Goal: Information Seeking & Learning: Compare options

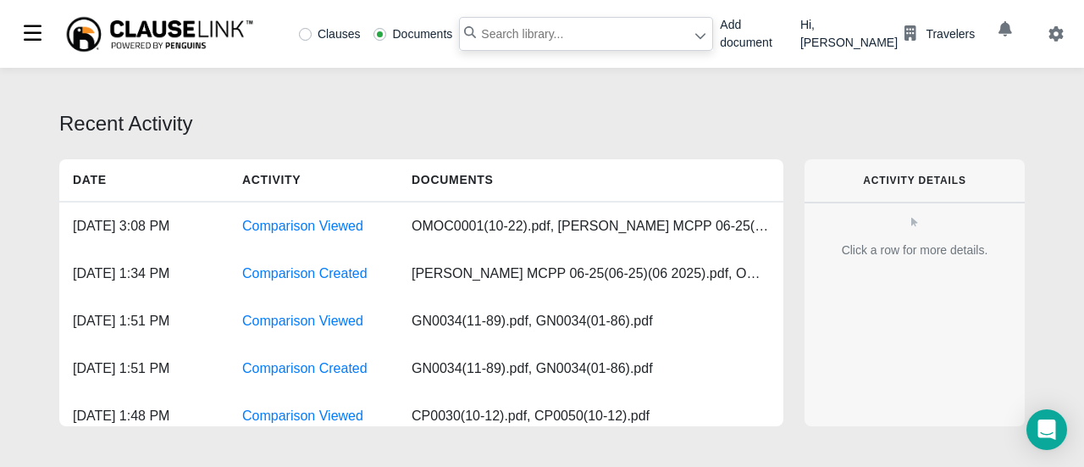
click at [574, 35] on input "text" at bounding box center [586, 34] width 254 height 34
type input "prt114"
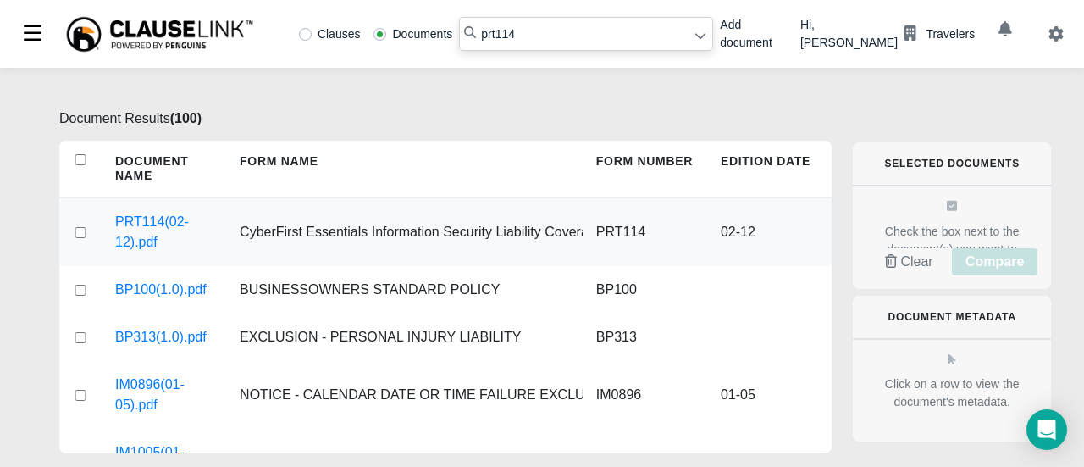
click at [83, 230] on input "checkbox" at bounding box center [80, 232] width 15 height 11
checkbox input "true"
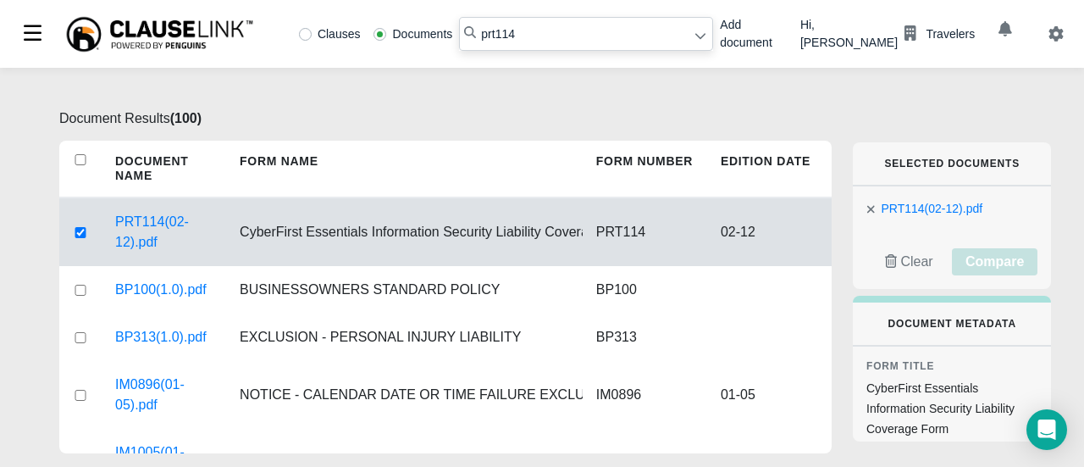
click at [464, 32] on icon at bounding box center [470, 32] width 12 height 12
click at [507, 33] on input "prt114" at bounding box center [586, 34] width 254 height 34
type input "cby"
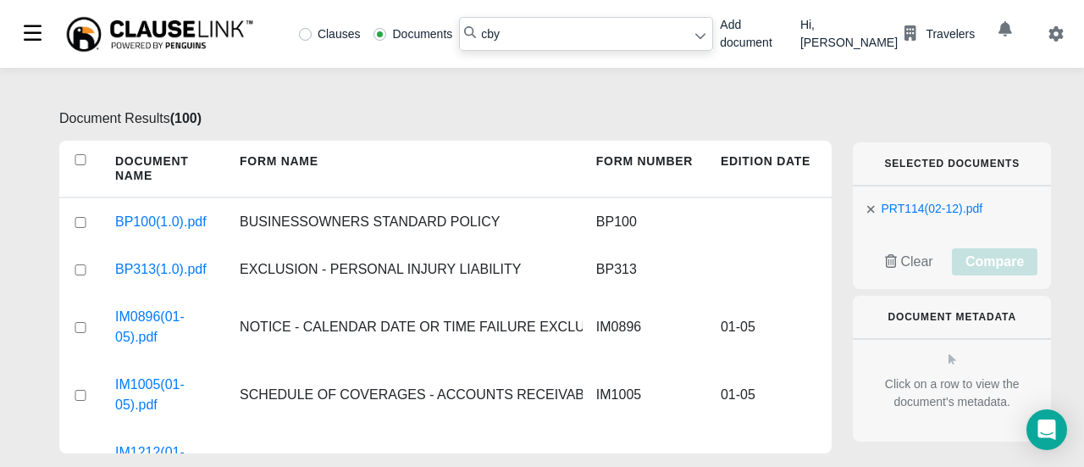
click at [698, 33] on icon at bounding box center [701, 36] width 12 height 12
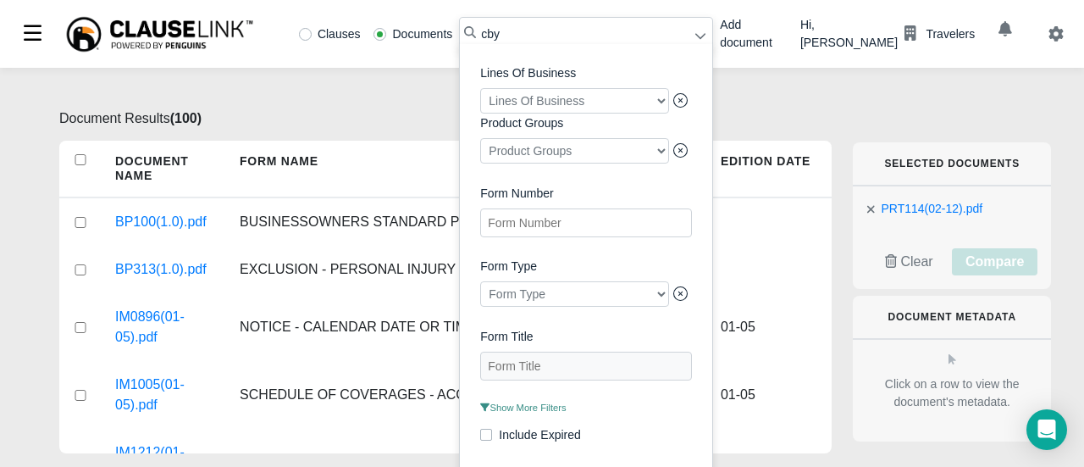
click at [539, 228] on Number "Form Number" at bounding box center [586, 222] width 212 height 29
type Number "cby"
click at [618, 432] on span "Include Expired" at bounding box center [586, 438] width 212 height 18
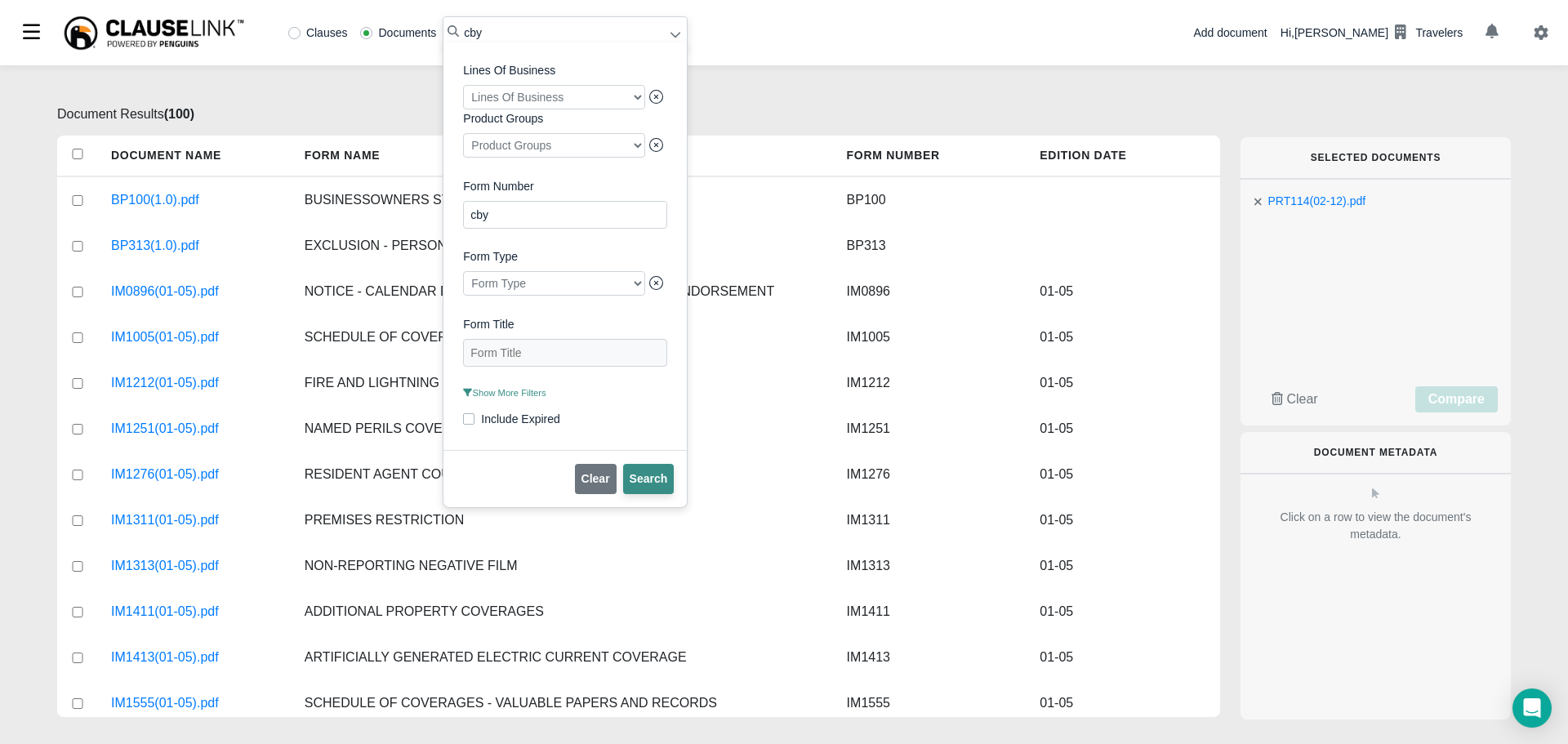
click at [653, 449] on span "Search" at bounding box center [649, 479] width 39 height 13
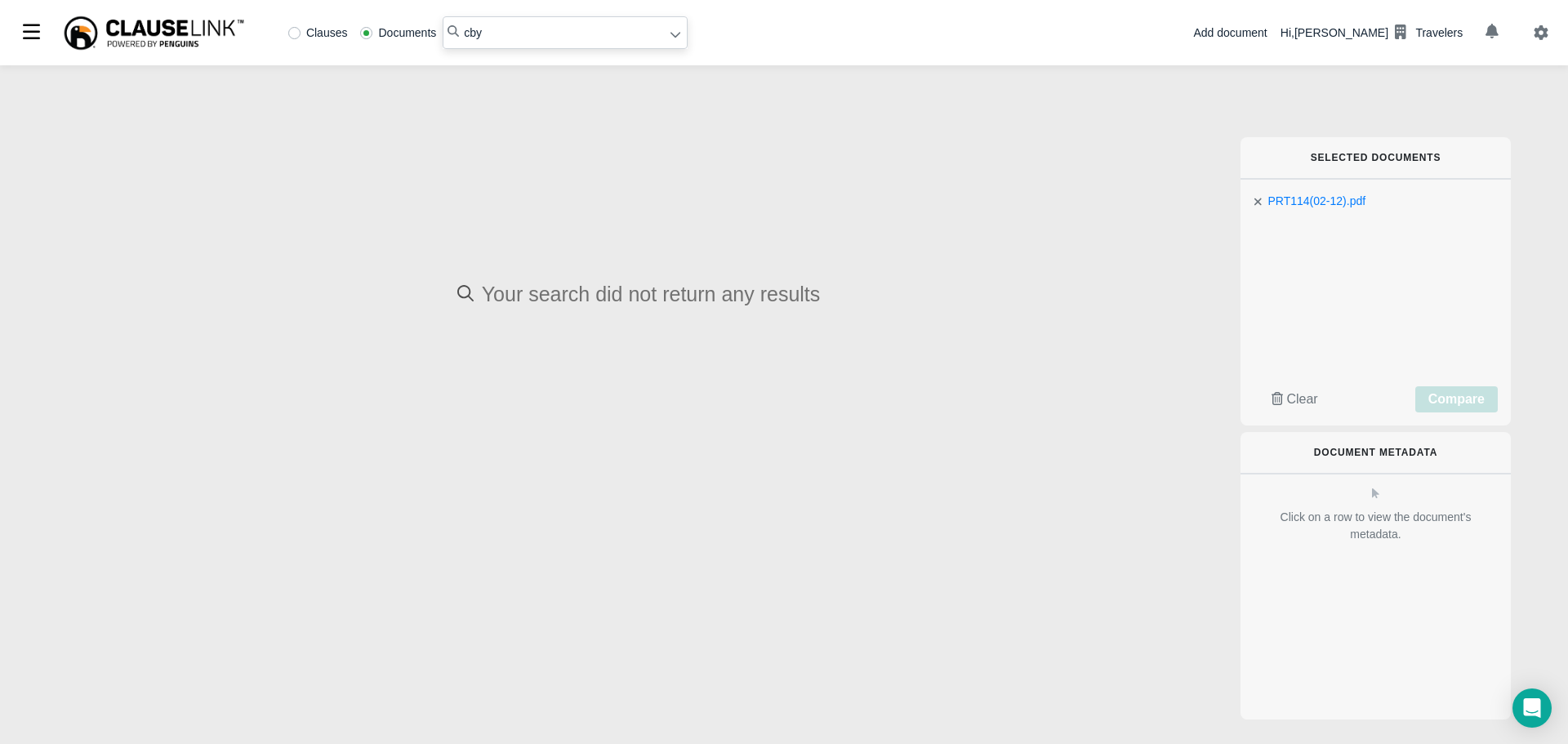
click at [544, 34] on input "cby" at bounding box center [565, 33] width 245 height 33
click at [671, 35] on icon at bounding box center [676, 35] width 12 height 12
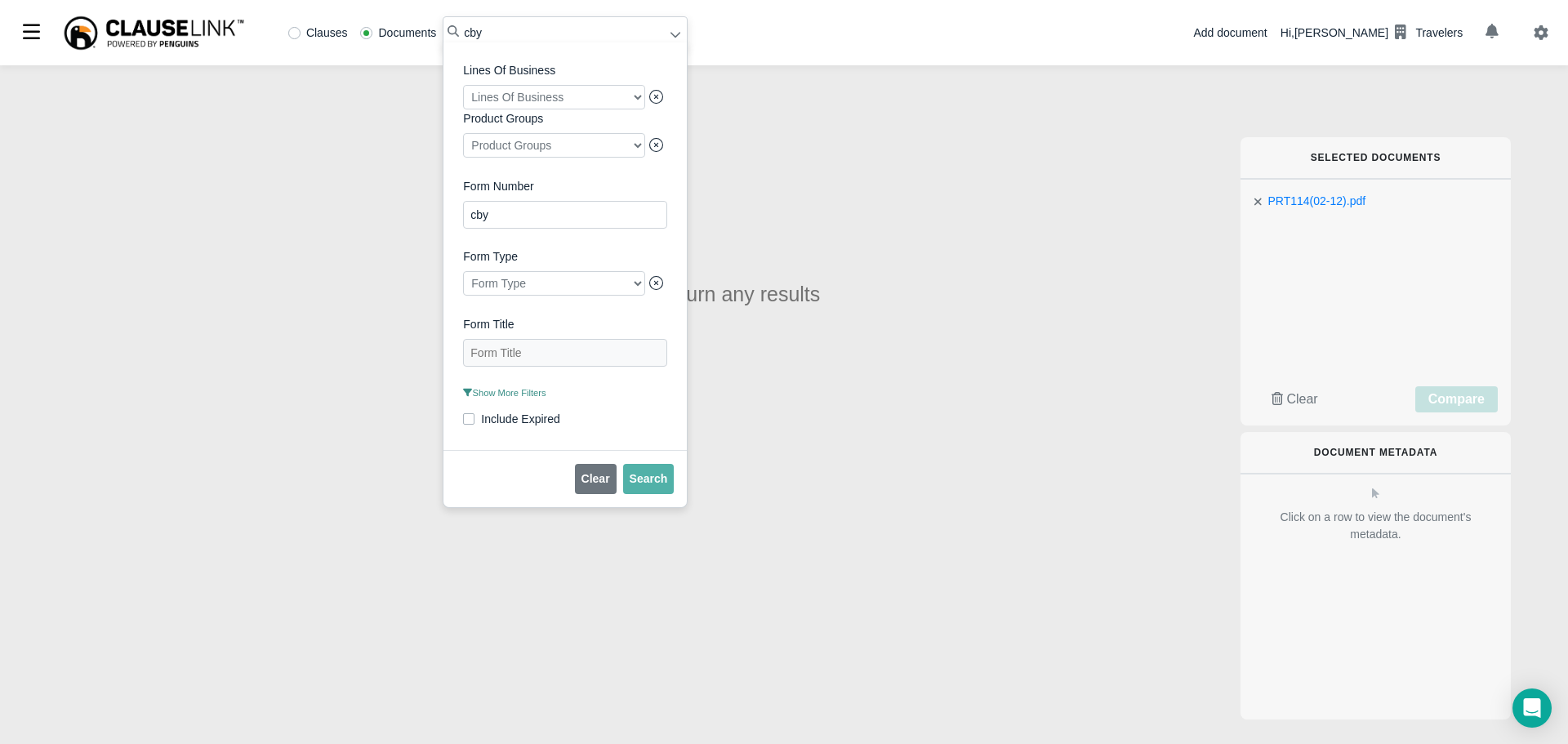
click at [484, 215] on Number "cby" at bounding box center [565, 214] width 204 height 28
type Number "c"
click at [521, 359] on Title "Form Title" at bounding box center [565, 353] width 204 height 28
type Title "cyberrisk"
click at [663, 449] on button "Search" at bounding box center [648, 478] width 51 height 30
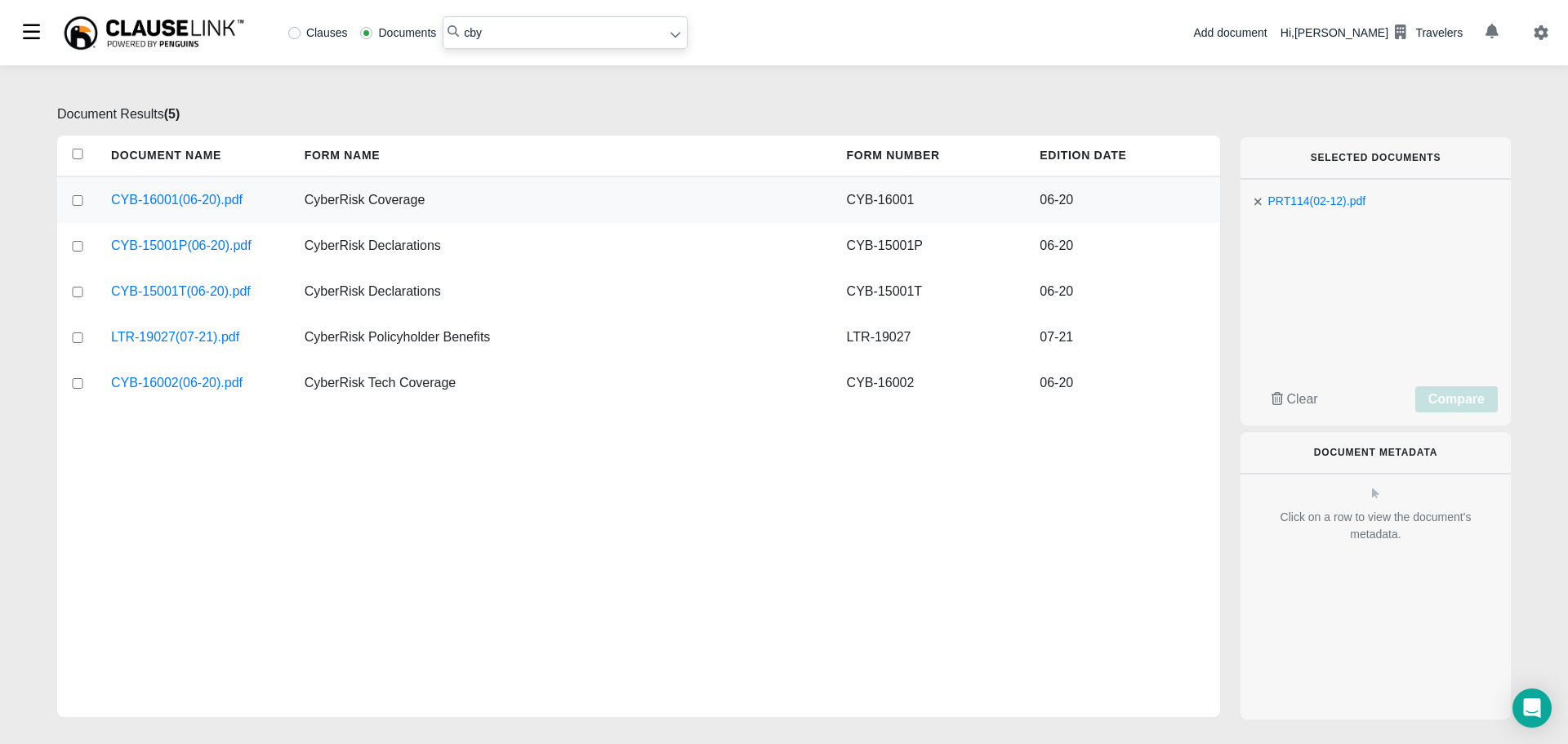
click at [77, 203] on input "checkbox" at bounding box center [77, 199] width 14 height 11
checkbox input "true"
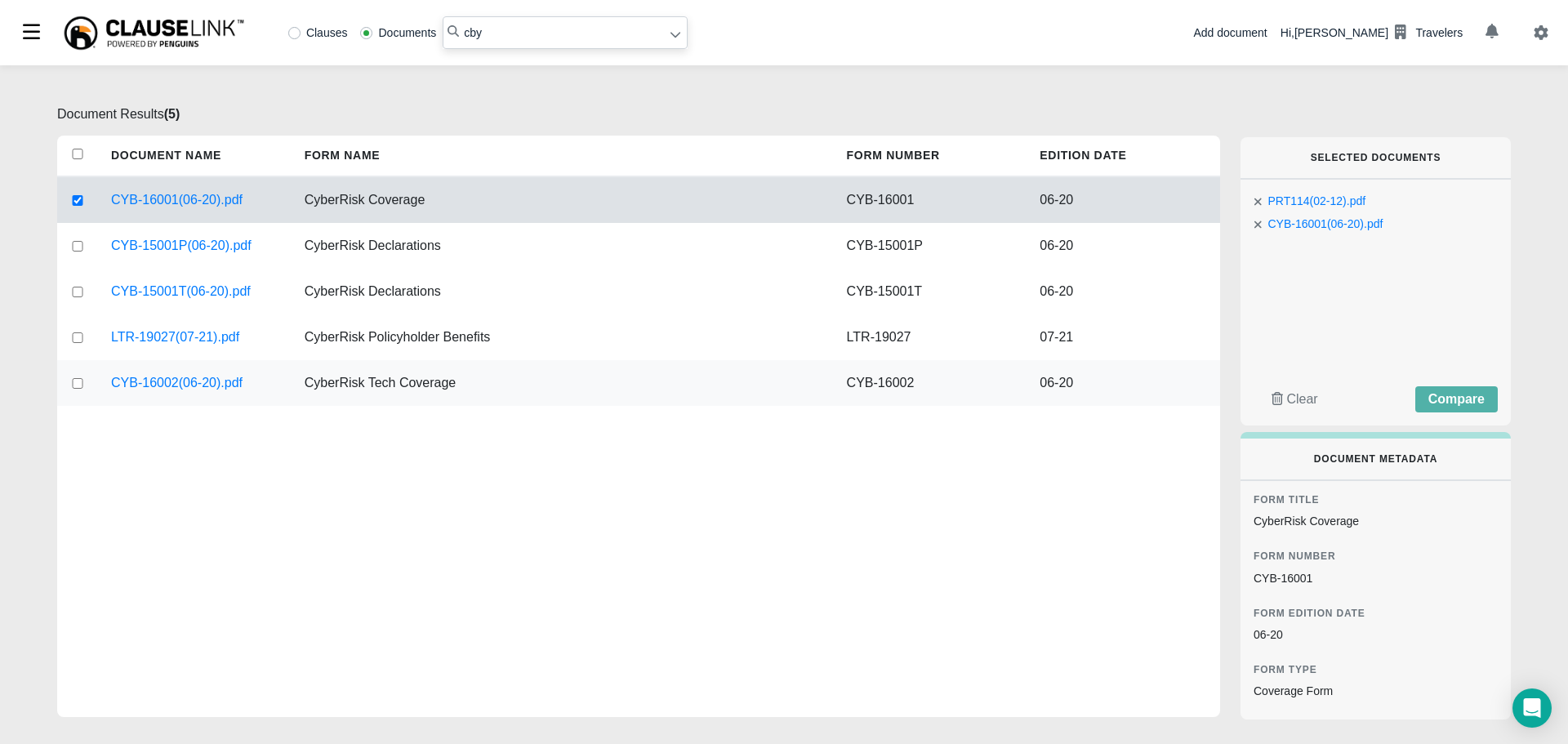
click at [76, 385] on input "checkbox" at bounding box center [77, 383] width 14 height 11
checkbox input "true"
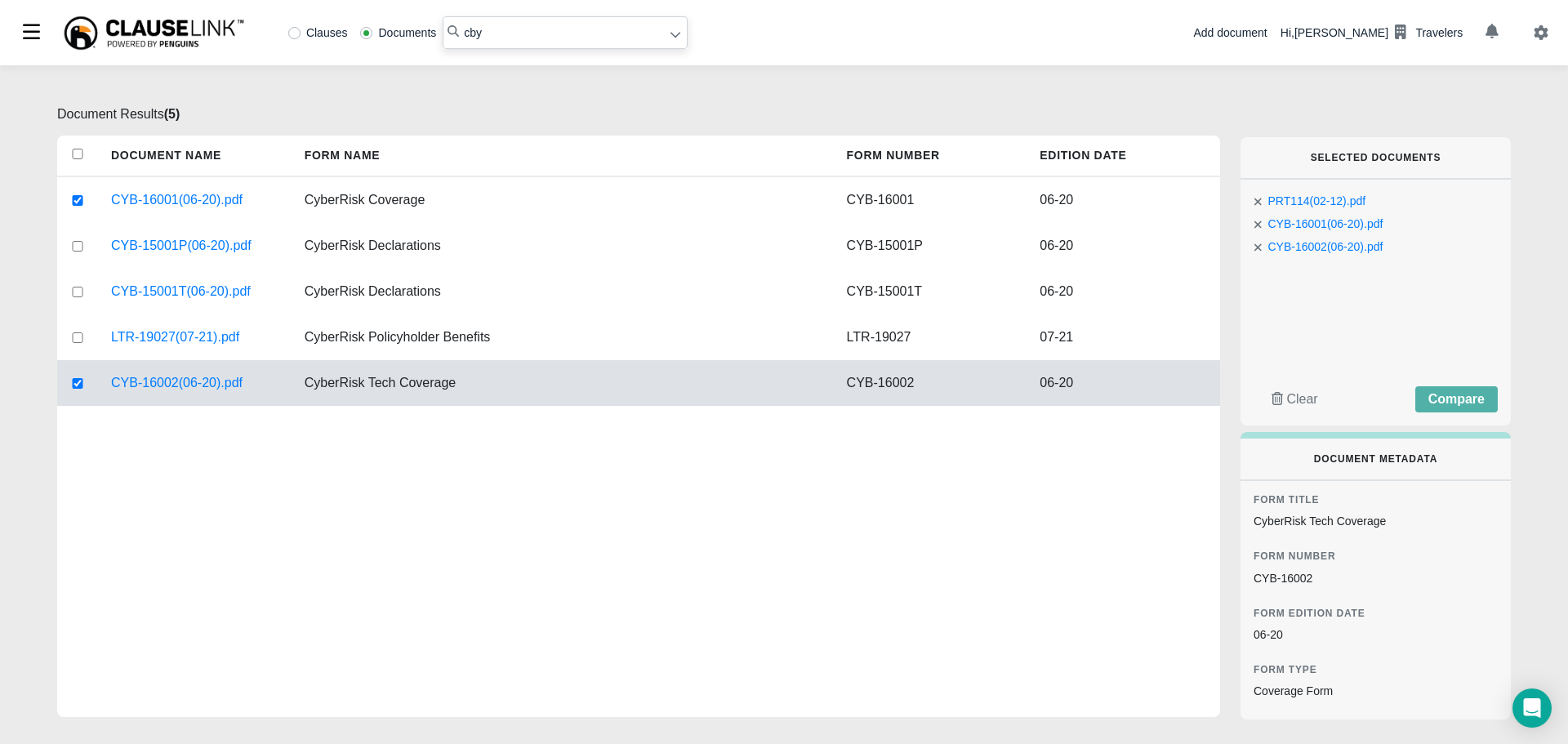
click at [472, 24] on input "cby" at bounding box center [565, 33] width 245 height 33
click at [492, 34] on input "cby" at bounding box center [565, 33] width 245 height 33
click at [671, 30] on icon at bounding box center [676, 35] width 12 height 12
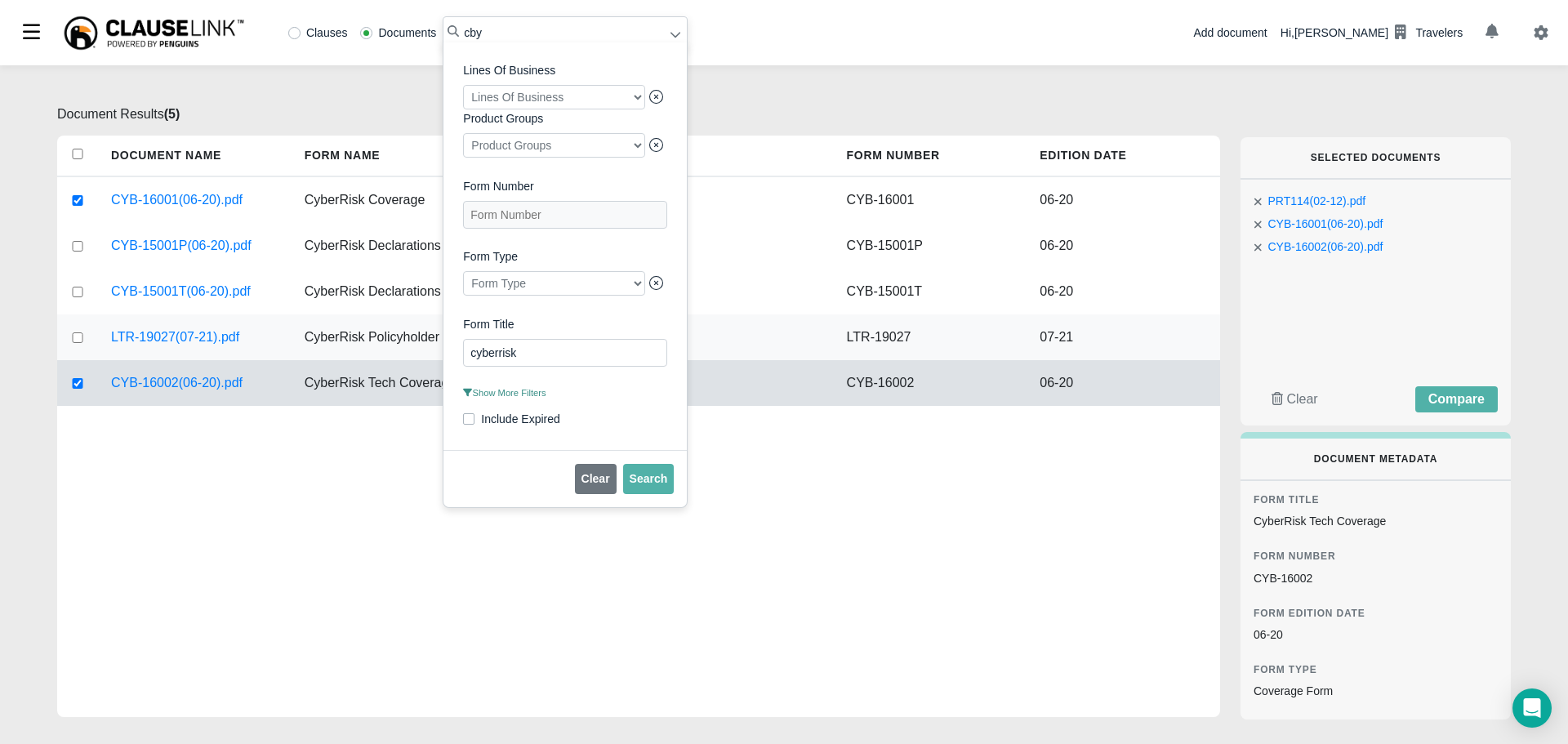
click at [434, 353] on div "CyberRisk Policyholder Benefits" at bounding box center [562, 336] width 543 height 45
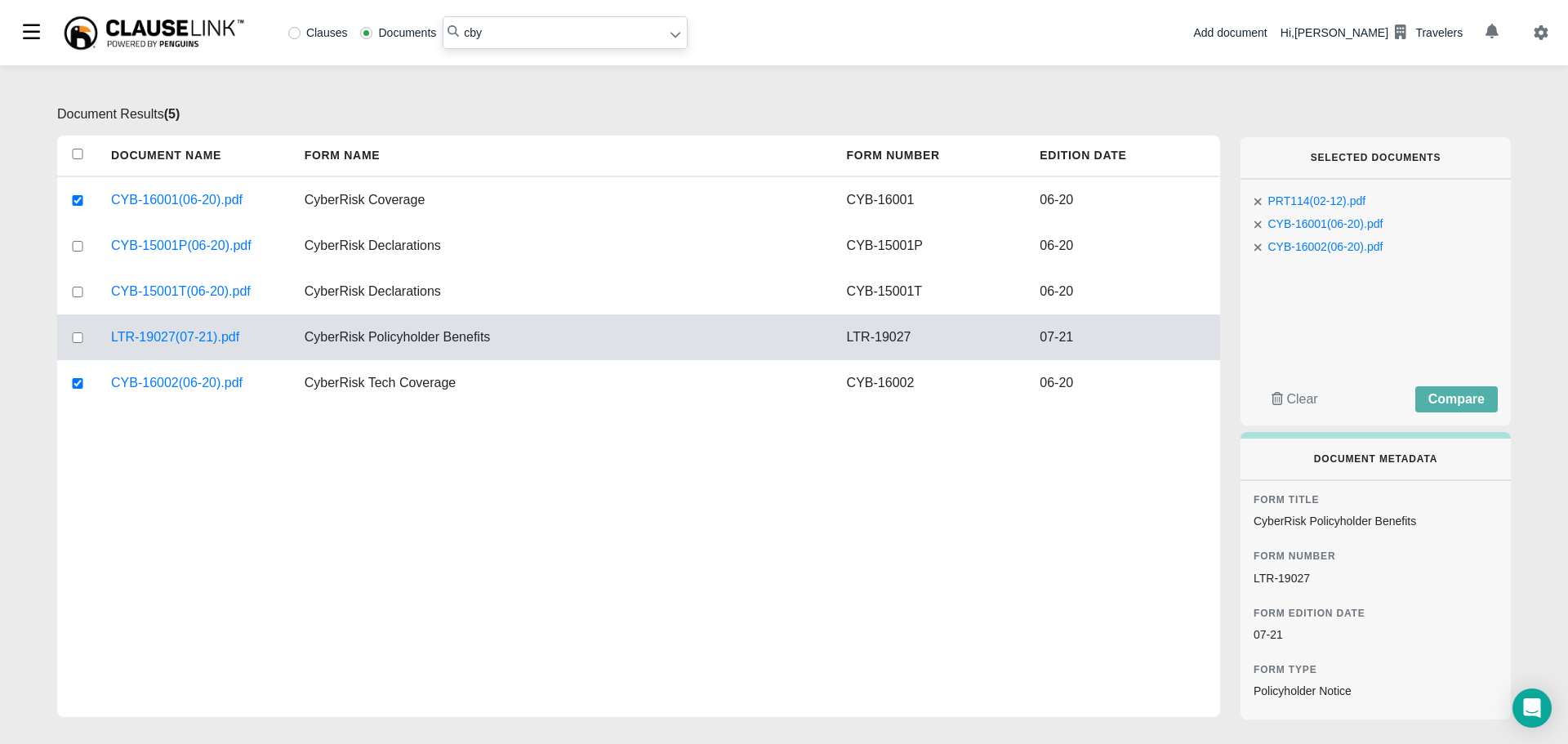
click at [670, 38] on icon at bounding box center [676, 35] width 12 height 12
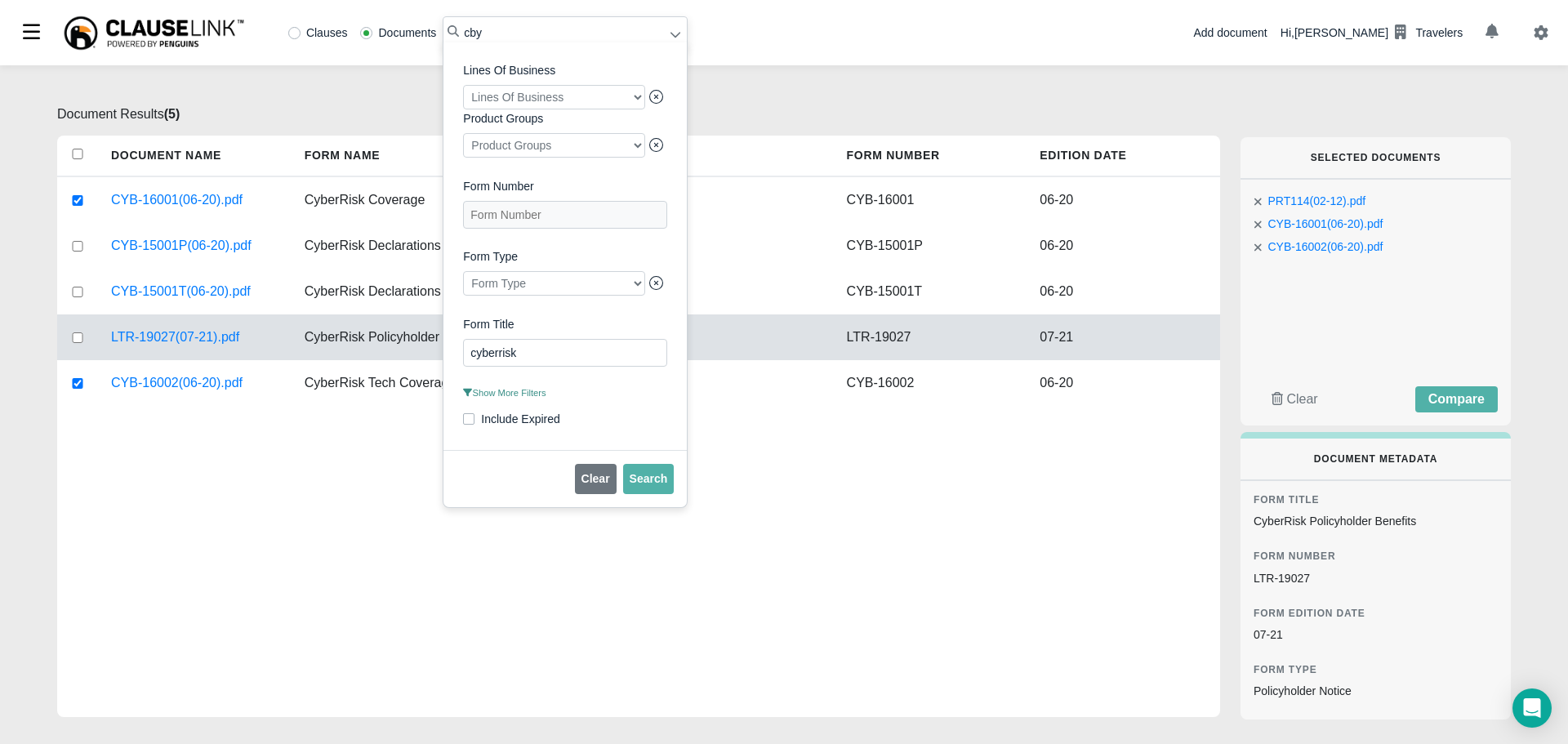
click at [531, 359] on Title "cyberrisk" at bounding box center [565, 353] width 204 height 28
type Title "c"
click at [734, 102] on div "Document Results ( 5 ) Document Name Form Name Form Number Edition Date CYB-160…" at bounding box center [784, 405] width 1568 height 678
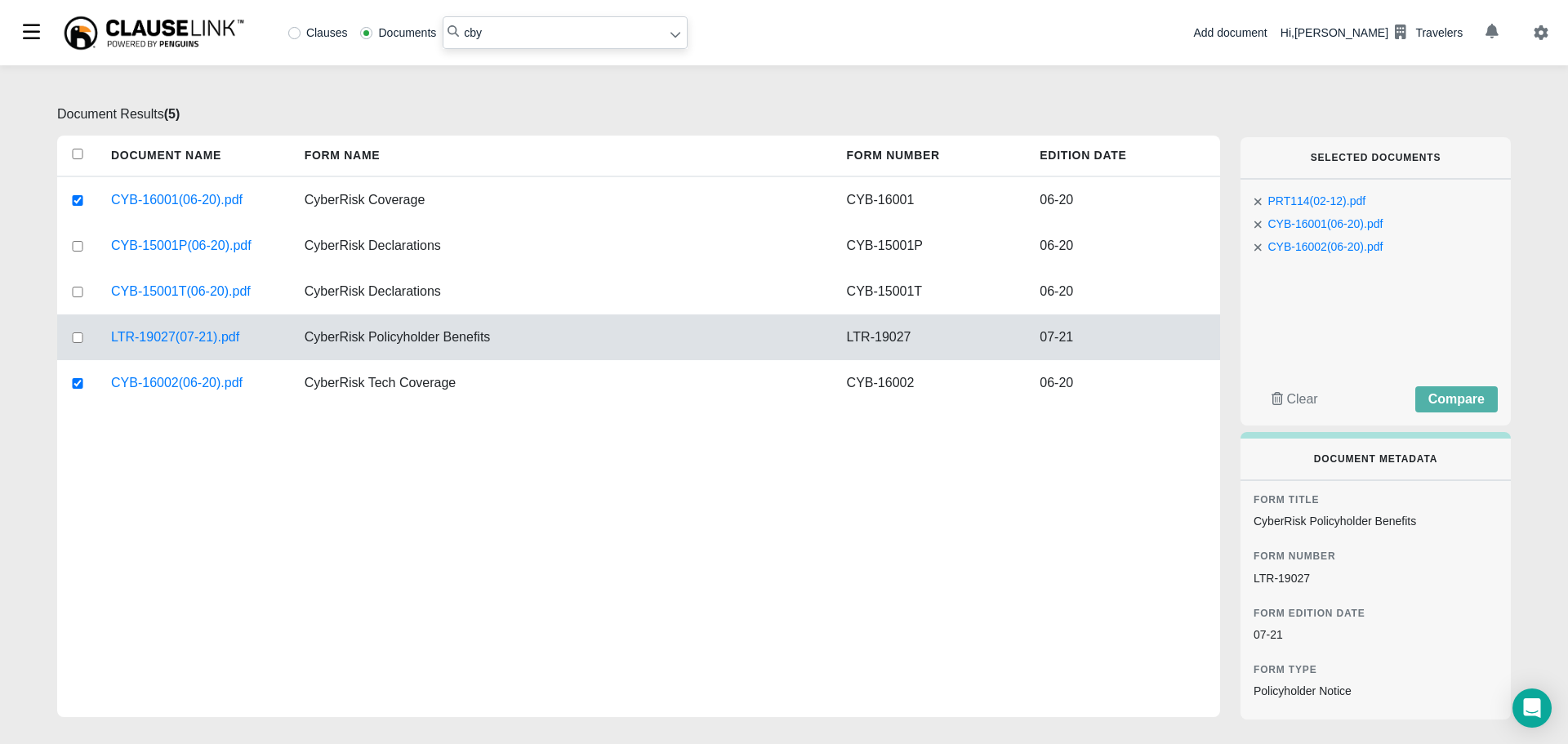
click at [517, 29] on input "cby" at bounding box center [565, 33] width 245 height 33
type input "c"
type input "prt115"
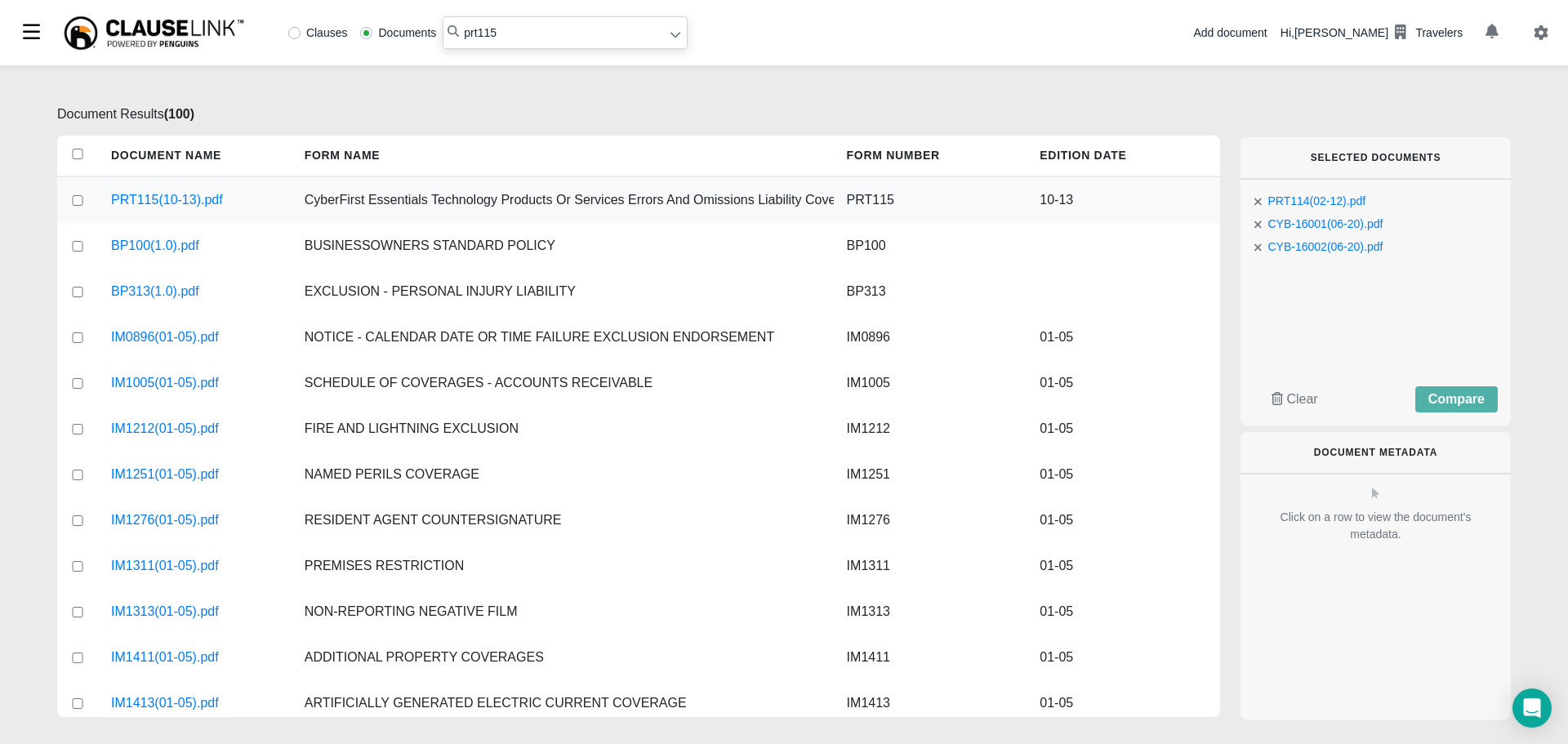
click at [77, 202] on input "checkbox" at bounding box center [77, 199] width 14 height 11
checkbox input "true"
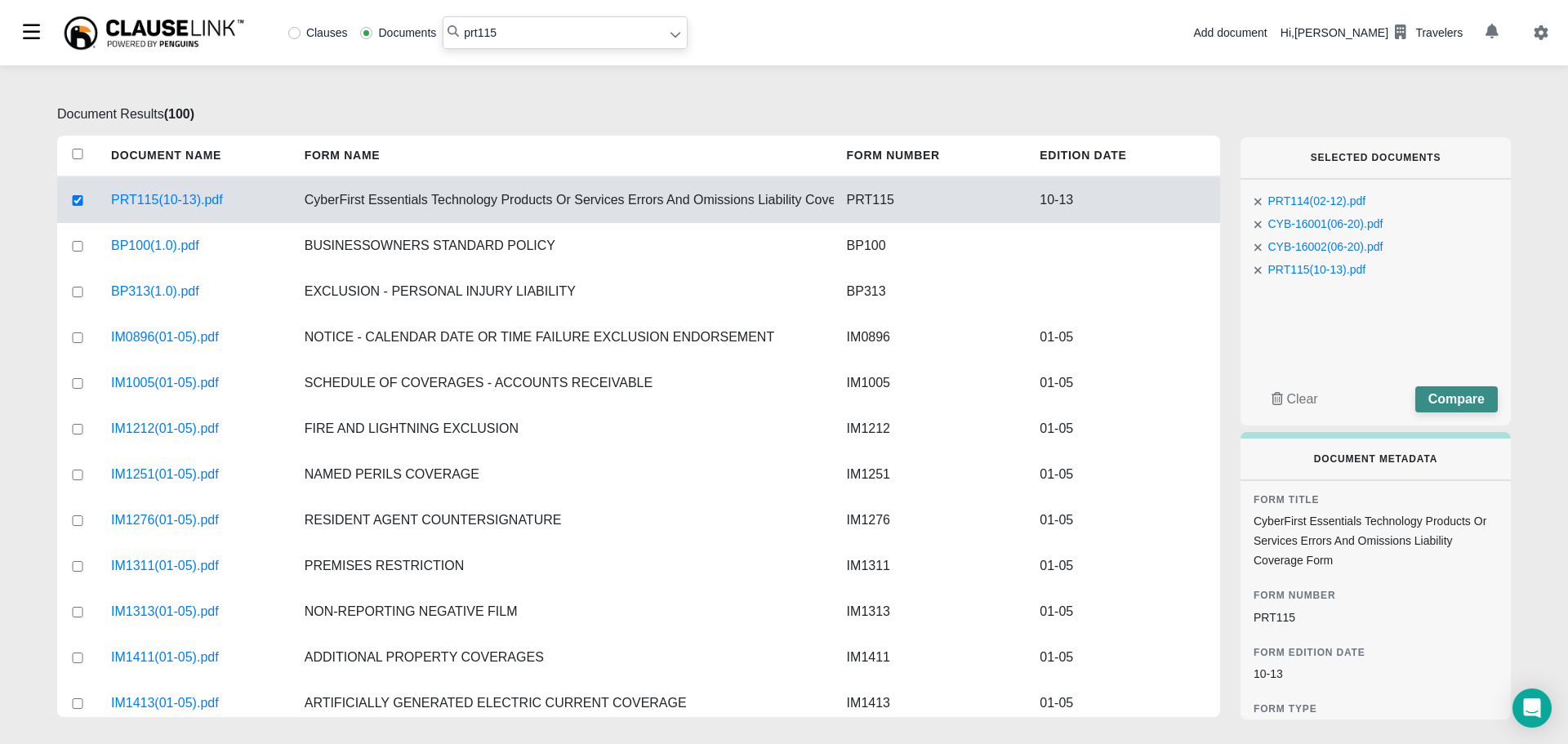
click at [1045, 405] on span "Compare" at bounding box center [1456, 399] width 56 height 13
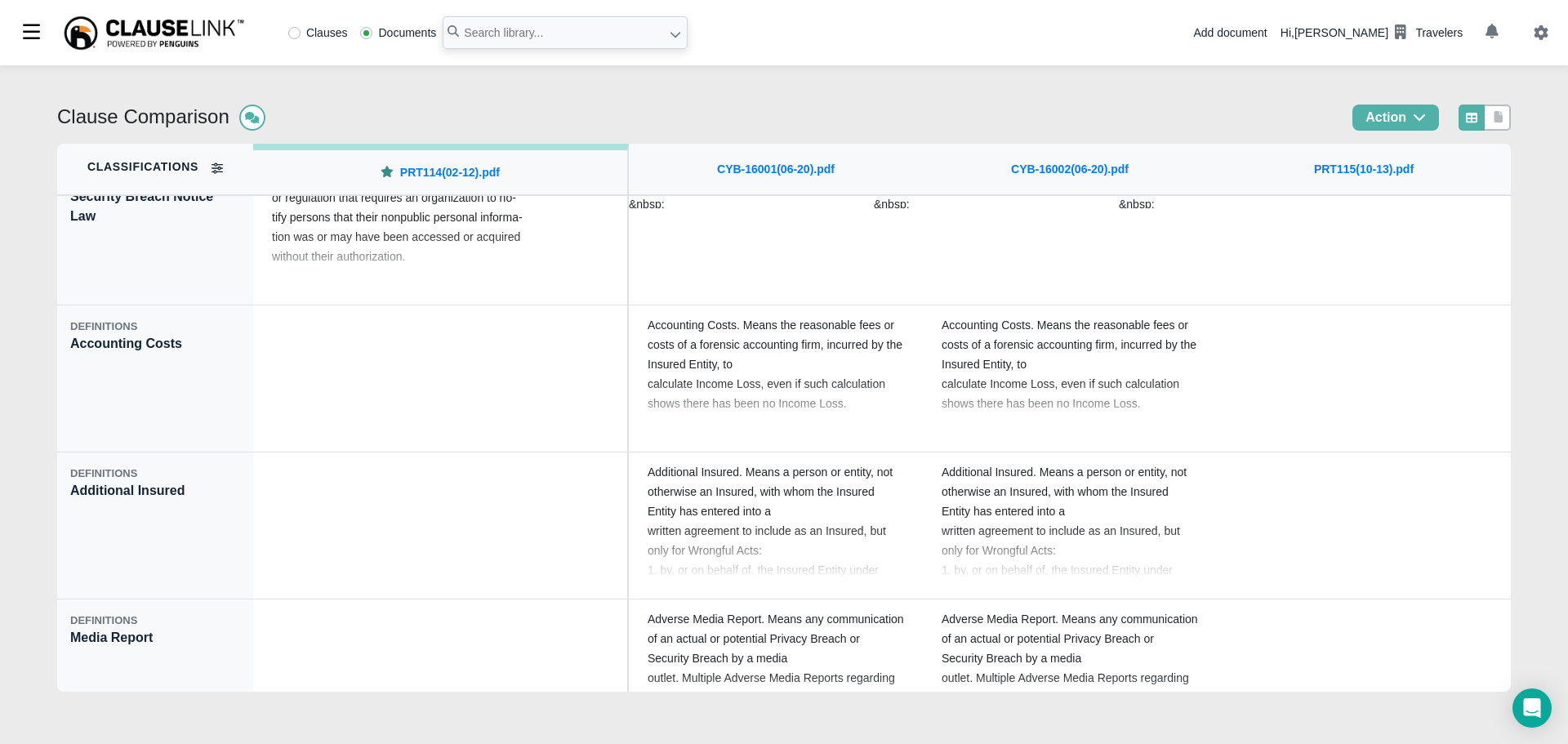
scroll to position [10451, 0]
